Goal: Transaction & Acquisition: Purchase product/service

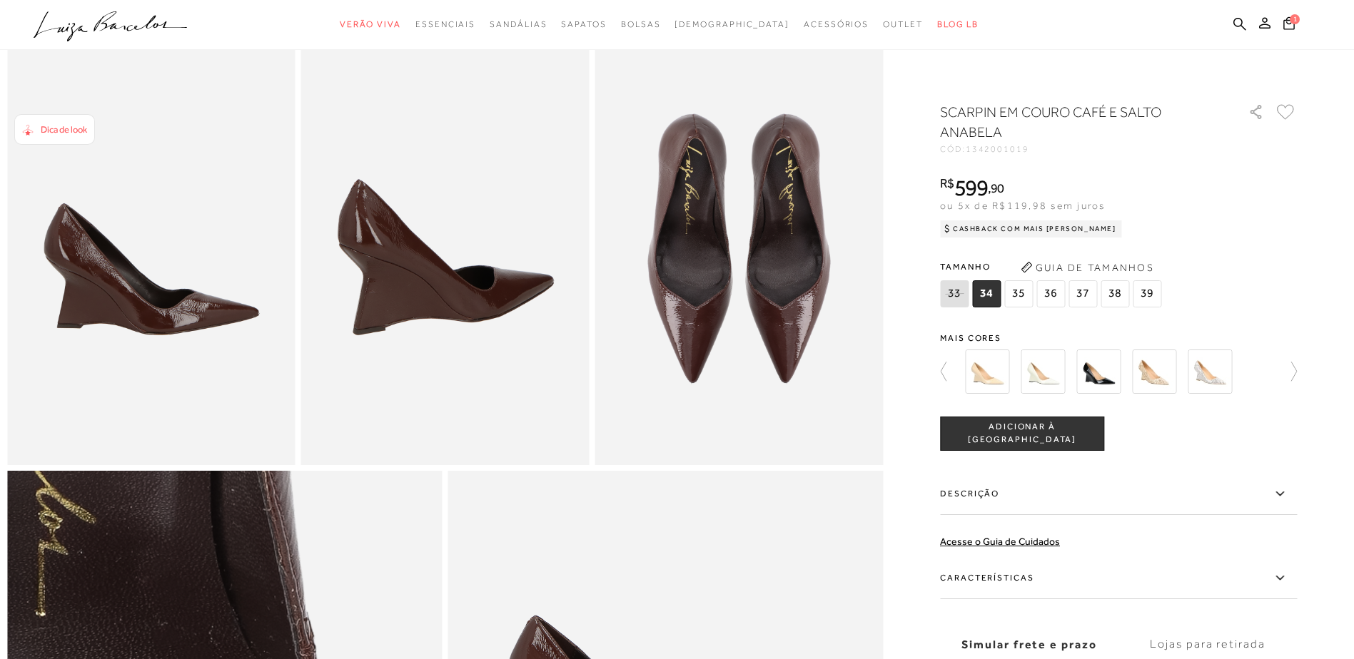
scroll to position [714, 0]
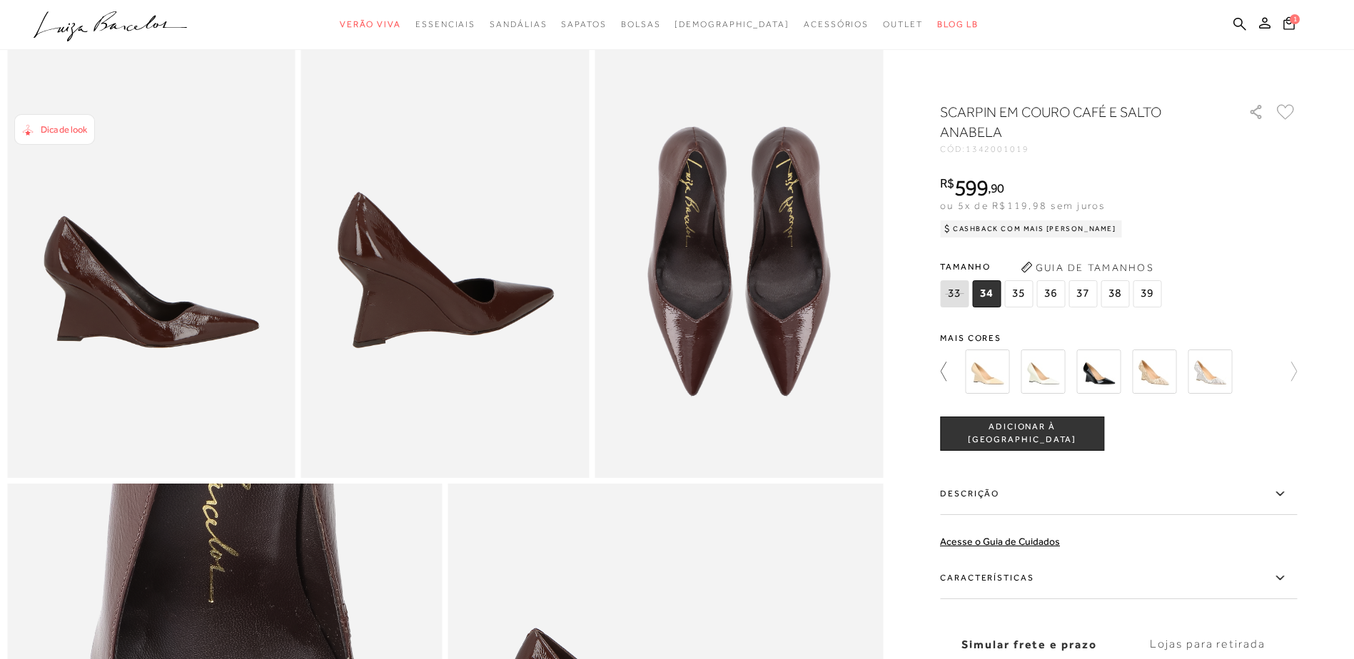
click at [954, 378] on icon at bounding box center [950, 372] width 20 height 20
click at [948, 370] on icon at bounding box center [950, 372] width 20 height 20
click at [946, 370] on img at bounding box center [962, 372] width 44 height 44
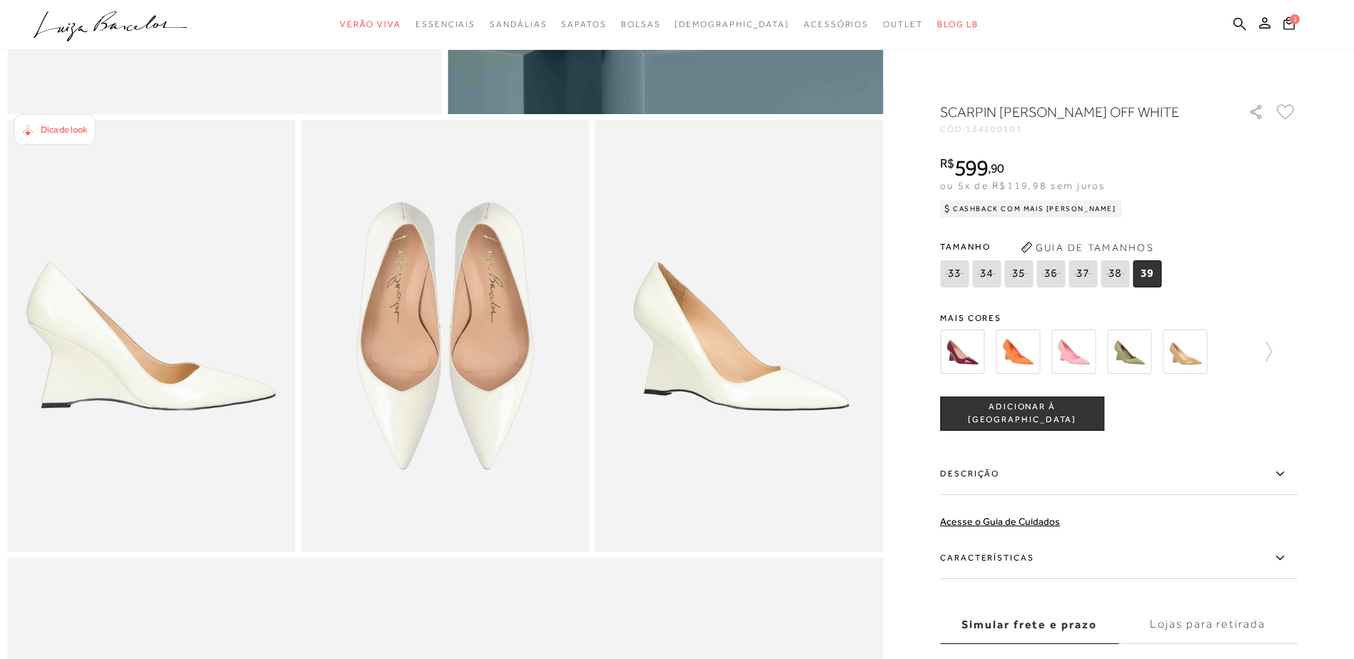
scroll to position [642, 0]
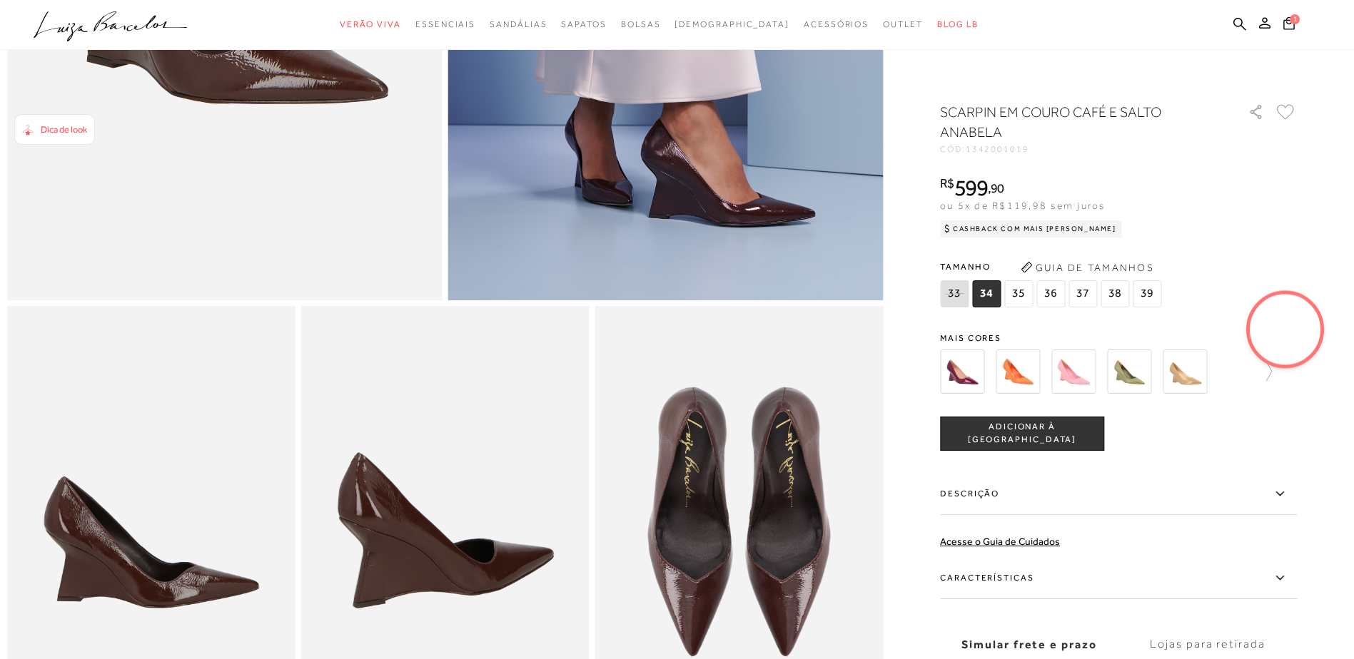
scroll to position [428, 0]
